Goal: Task Accomplishment & Management: Use online tool/utility

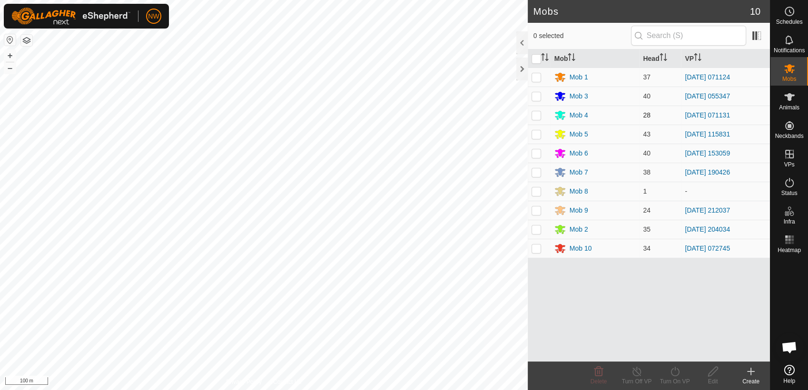
drag, startPoint x: 536, startPoint y: 115, endPoint x: 533, endPoint y: 120, distance: 5.8
click at [535, 115] on p-checkbox at bounding box center [537, 115] width 10 height 8
checkbox input "true"
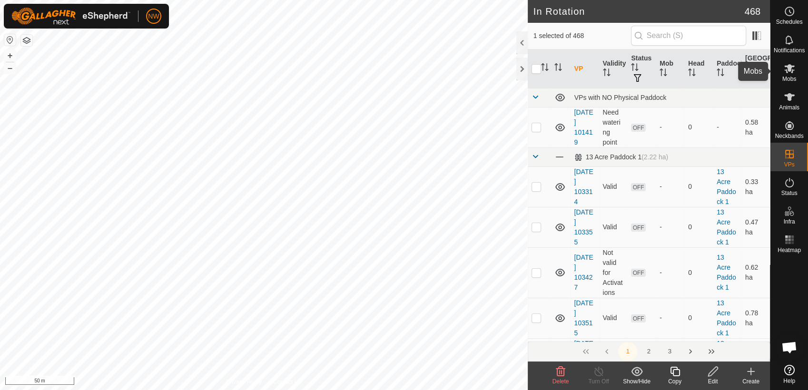
click at [788, 72] on icon at bounding box center [789, 68] width 11 height 11
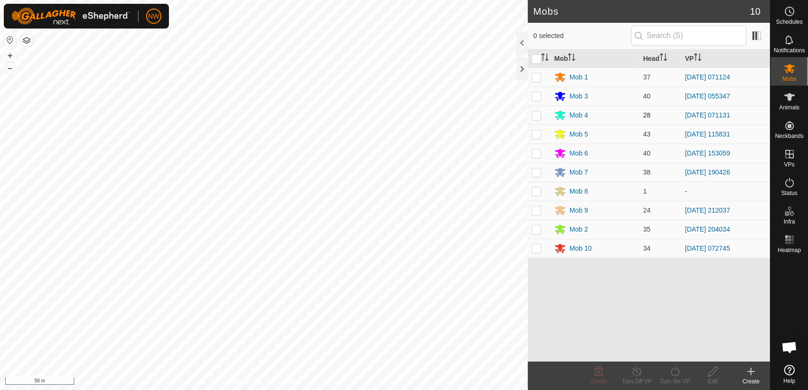
drag, startPoint x: 537, startPoint y: 113, endPoint x: 535, endPoint y: 126, distance: 12.5
click at [537, 113] on p-checkbox at bounding box center [537, 115] width 10 height 8
checkbox input "true"
click at [636, 371] on icon at bounding box center [637, 371] width 12 height 11
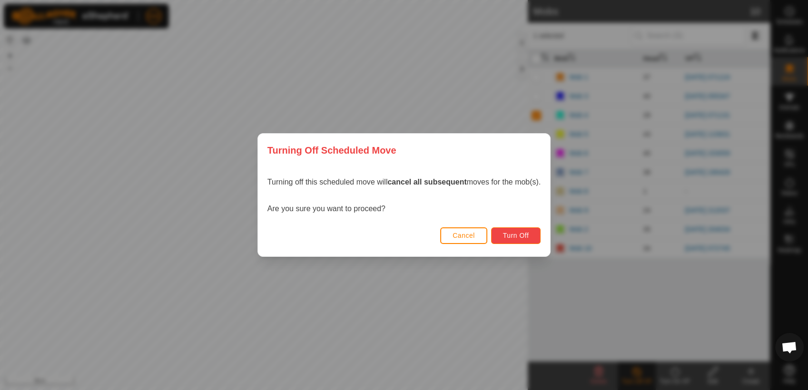
click at [506, 236] on span "Turn Off" at bounding box center [516, 236] width 26 height 8
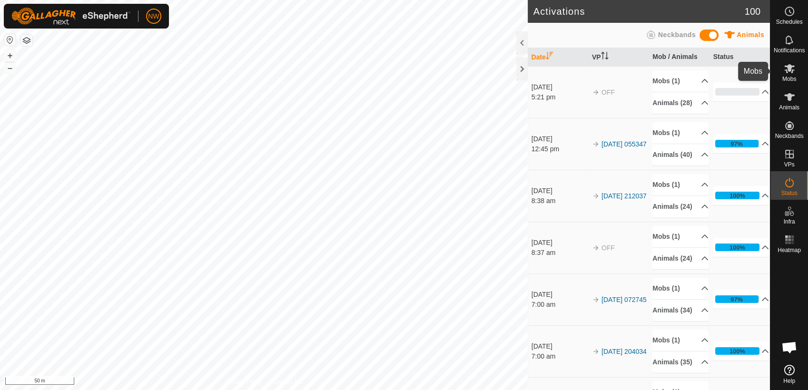
click at [788, 70] on icon at bounding box center [789, 68] width 10 height 9
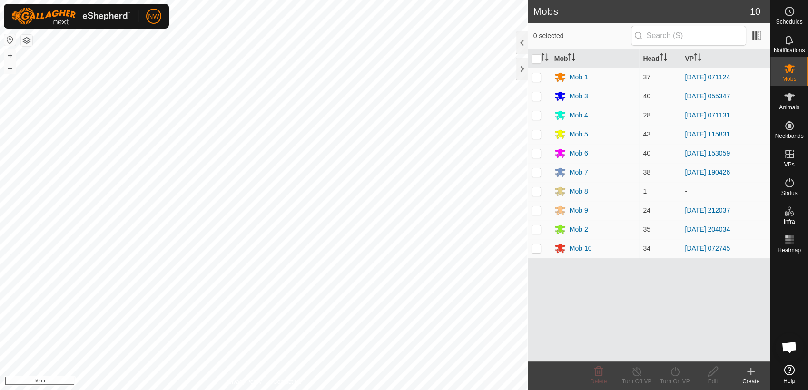
click at [535, 114] on p-checkbox at bounding box center [537, 115] width 10 height 8
checkbox input "true"
click at [674, 374] on icon at bounding box center [675, 371] width 12 height 11
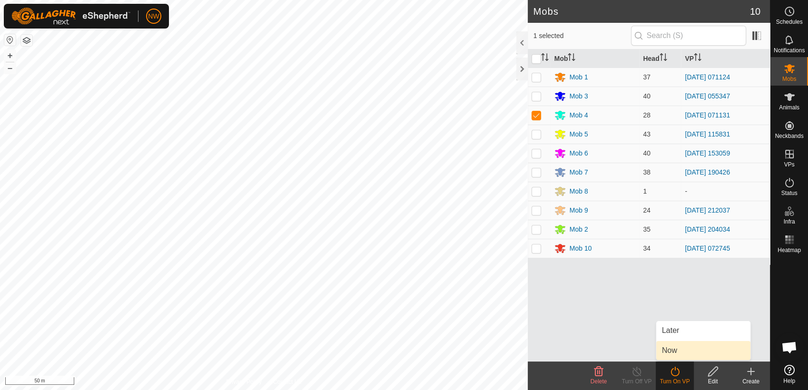
click at [674, 348] on link "Now" at bounding box center [703, 350] width 94 height 19
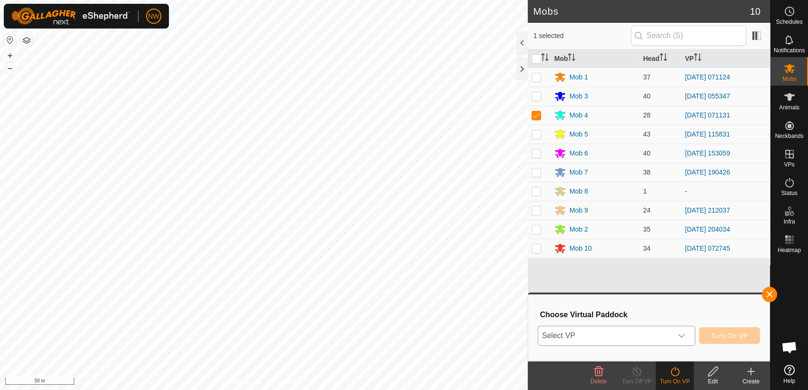
click at [684, 335] on icon "dropdown trigger" at bounding box center [682, 336] width 8 height 8
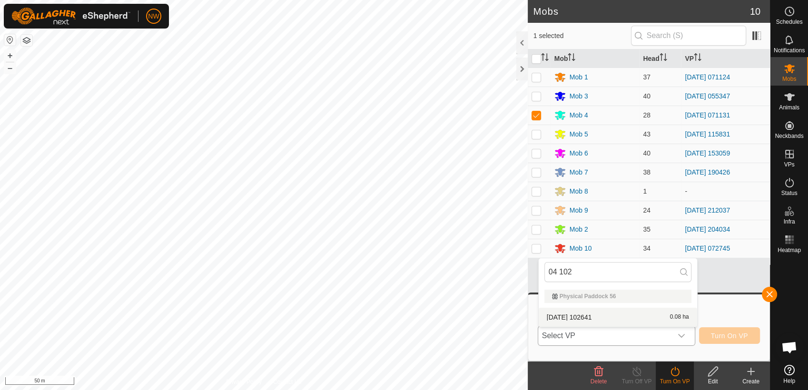
type input "04 102"
click at [584, 314] on li "[DATE] 102641 0.08 ha" at bounding box center [618, 317] width 159 height 19
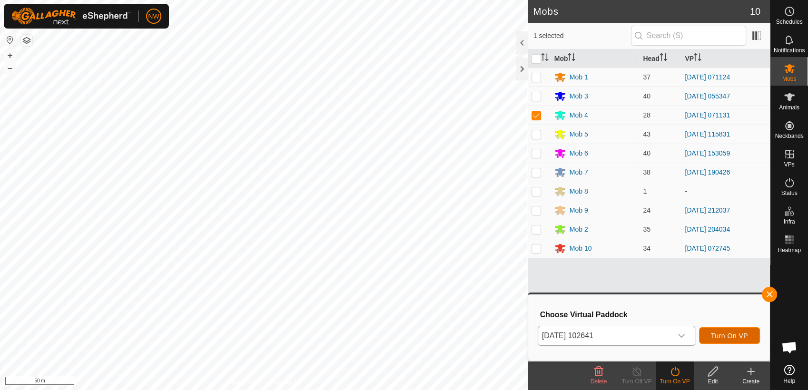
click at [730, 332] on span "Turn On VP" at bounding box center [729, 336] width 37 height 8
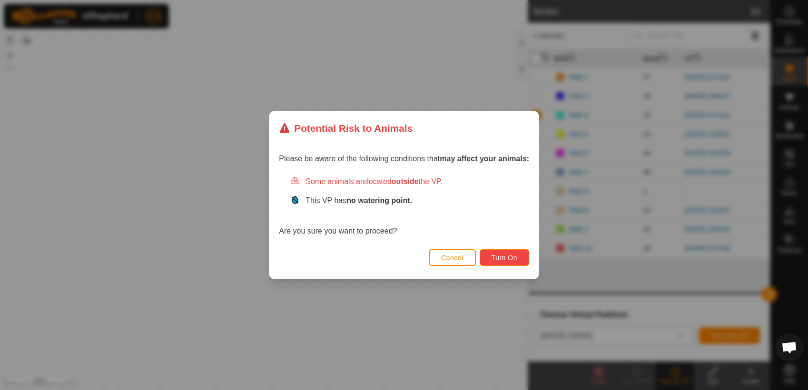
click at [506, 258] on span "Turn On" at bounding box center [505, 258] width 26 height 8
